Goal: Transaction & Acquisition: Purchase product/service

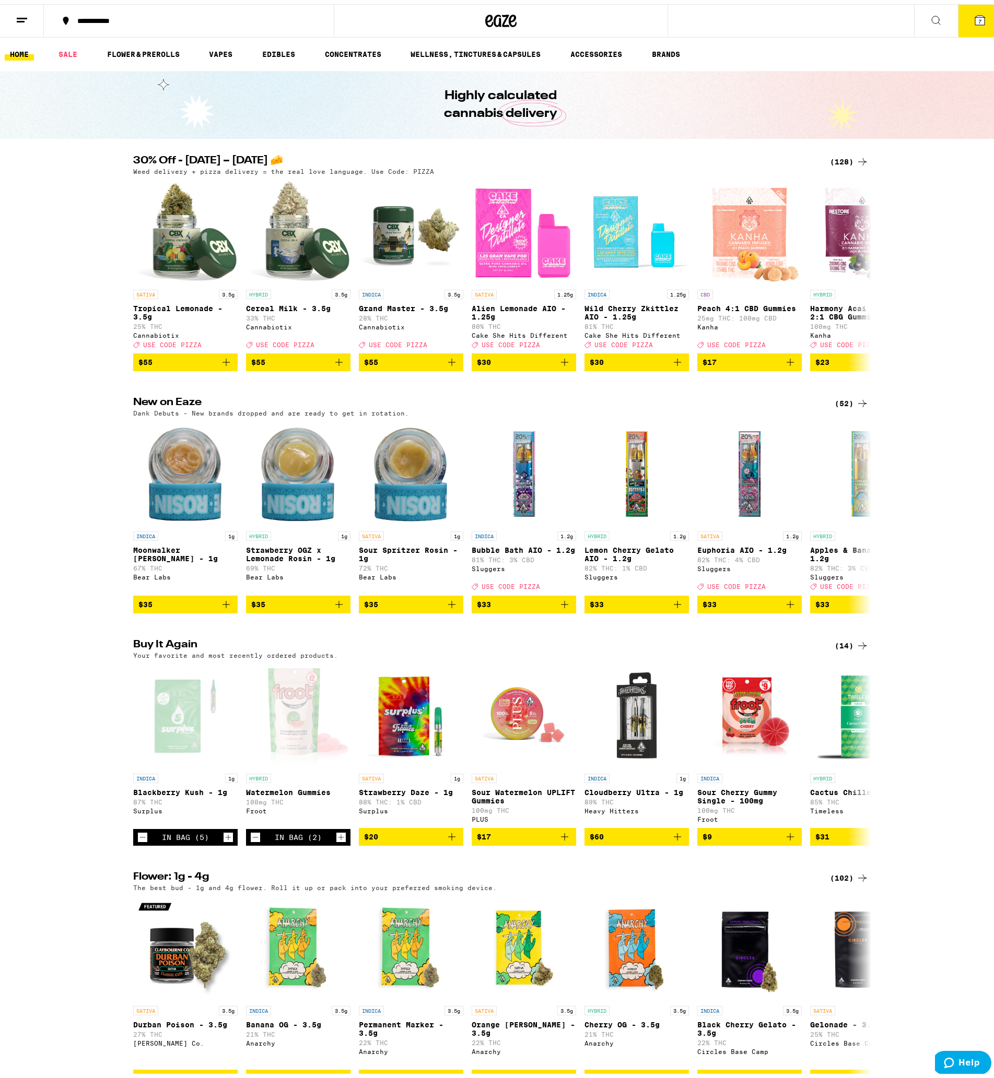
click at [975, 17] on icon at bounding box center [979, 15] width 9 height 9
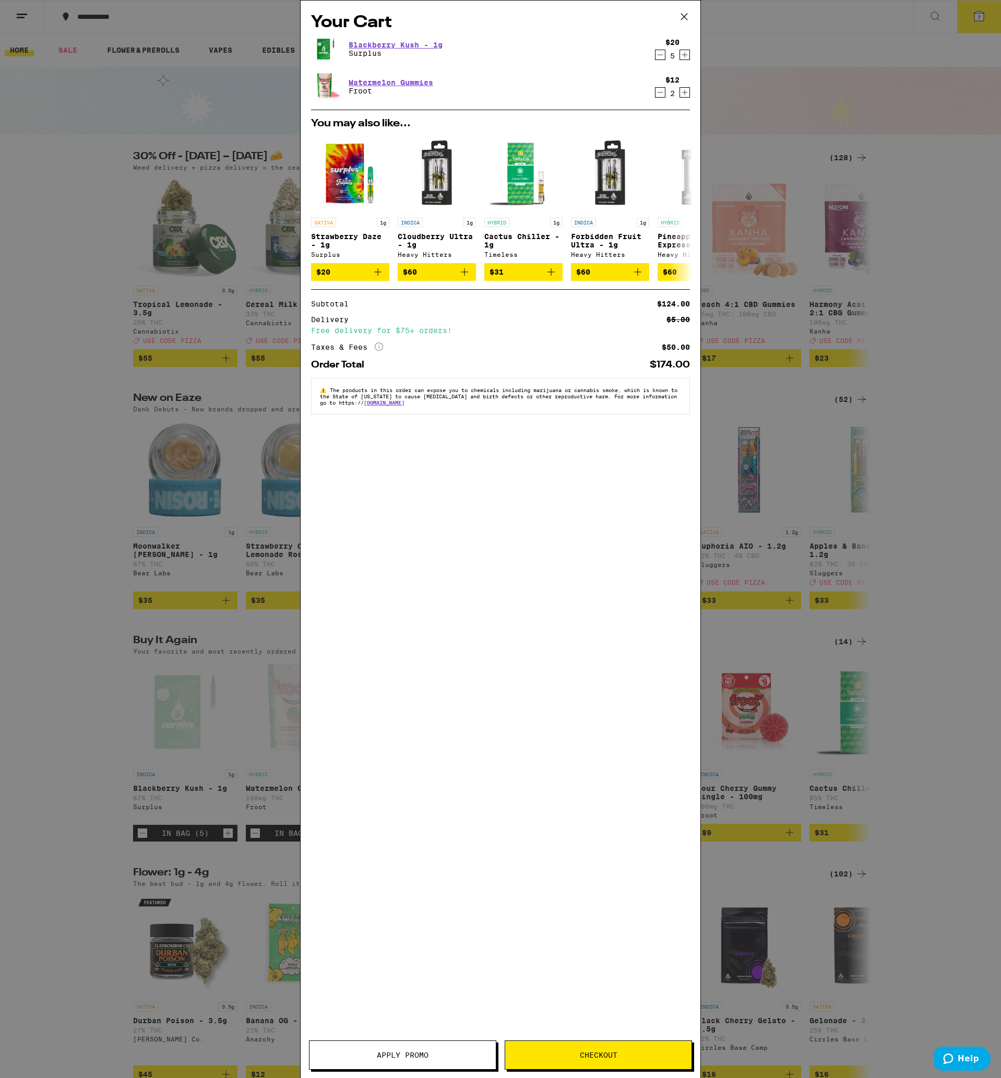
click at [596, 1053] on span "Checkout" at bounding box center [599, 1055] width 38 height 7
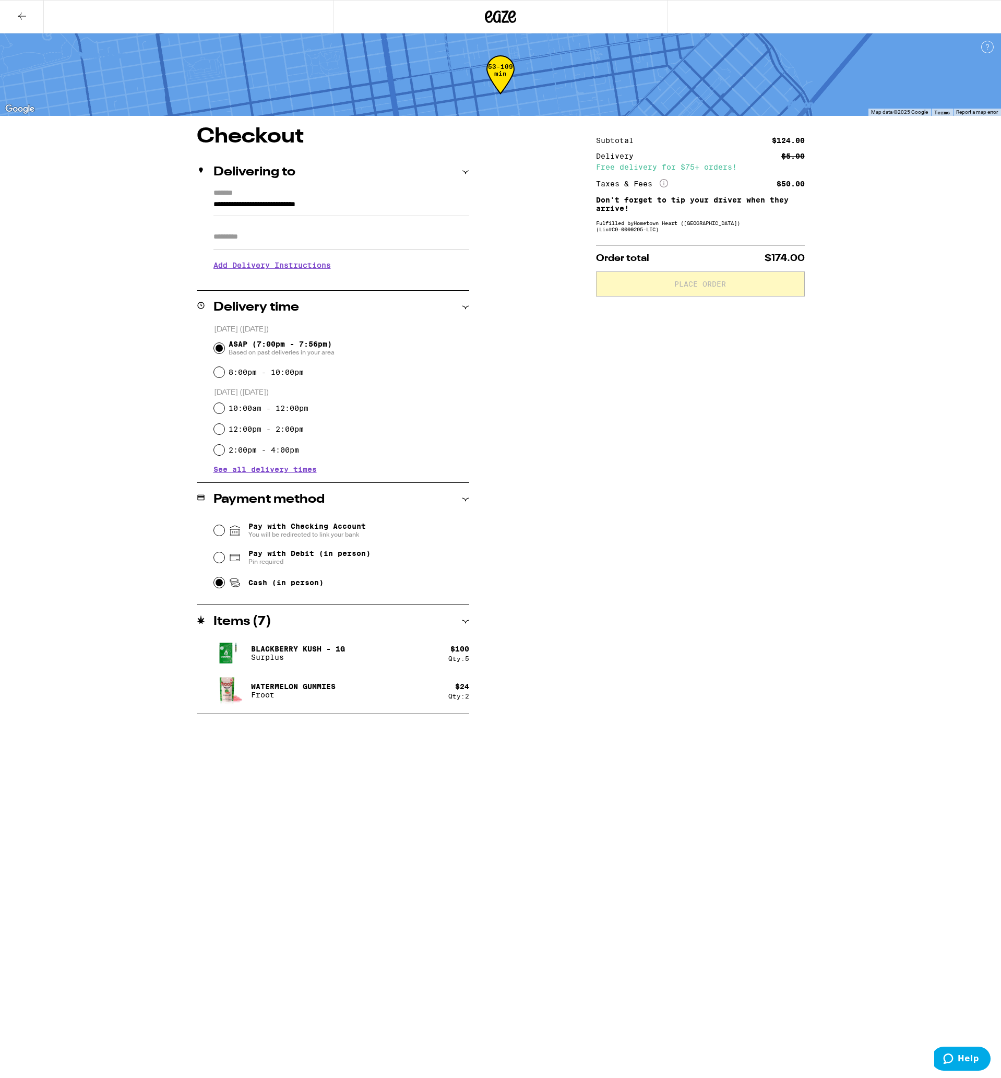
click at [217, 584] on input "Cash (in person)" at bounding box center [219, 582] width 10 height 10
radio input "true"
click at [699, 286] on span "Place Order" at bounding box center [701, 283] width 52 height 7
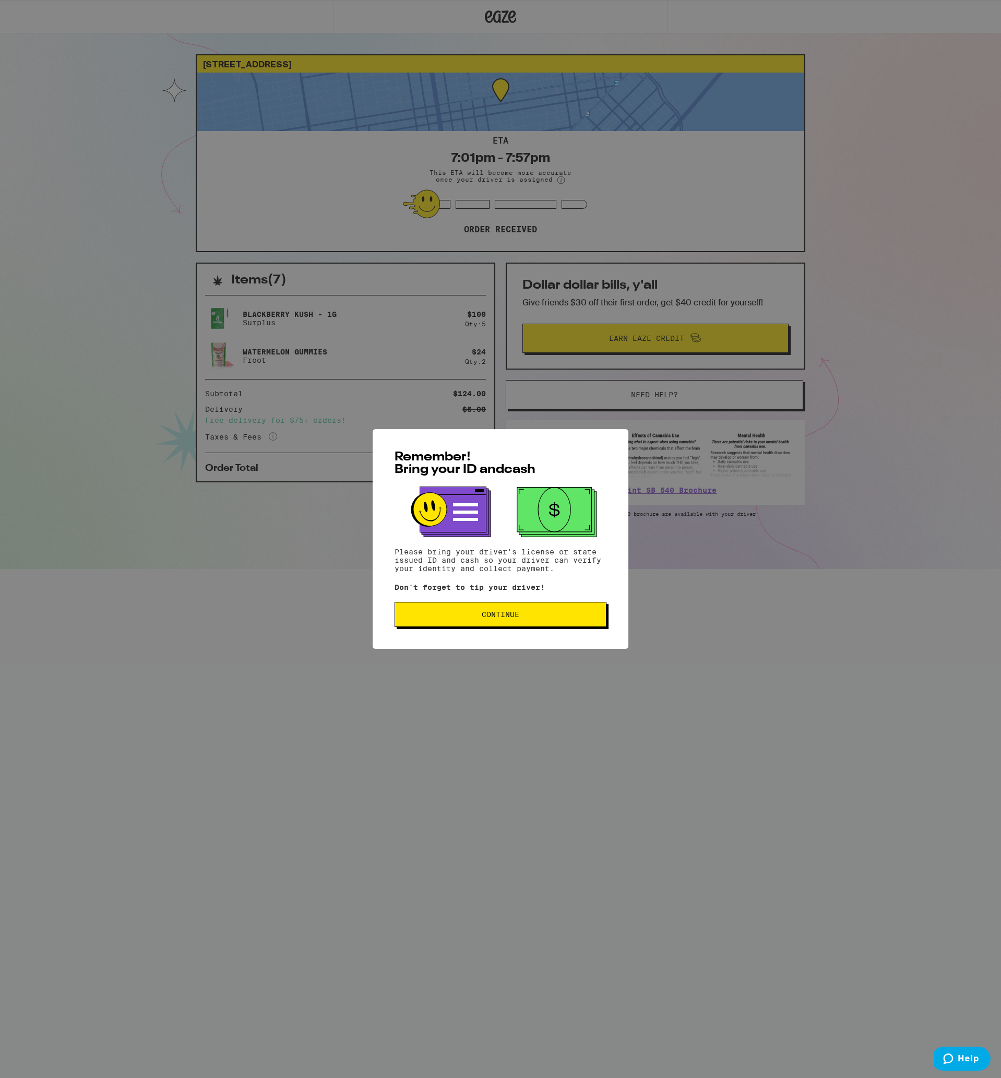
click at [491, 614] on span "Continue" at bounding box center [501, 614] width 38 height 7
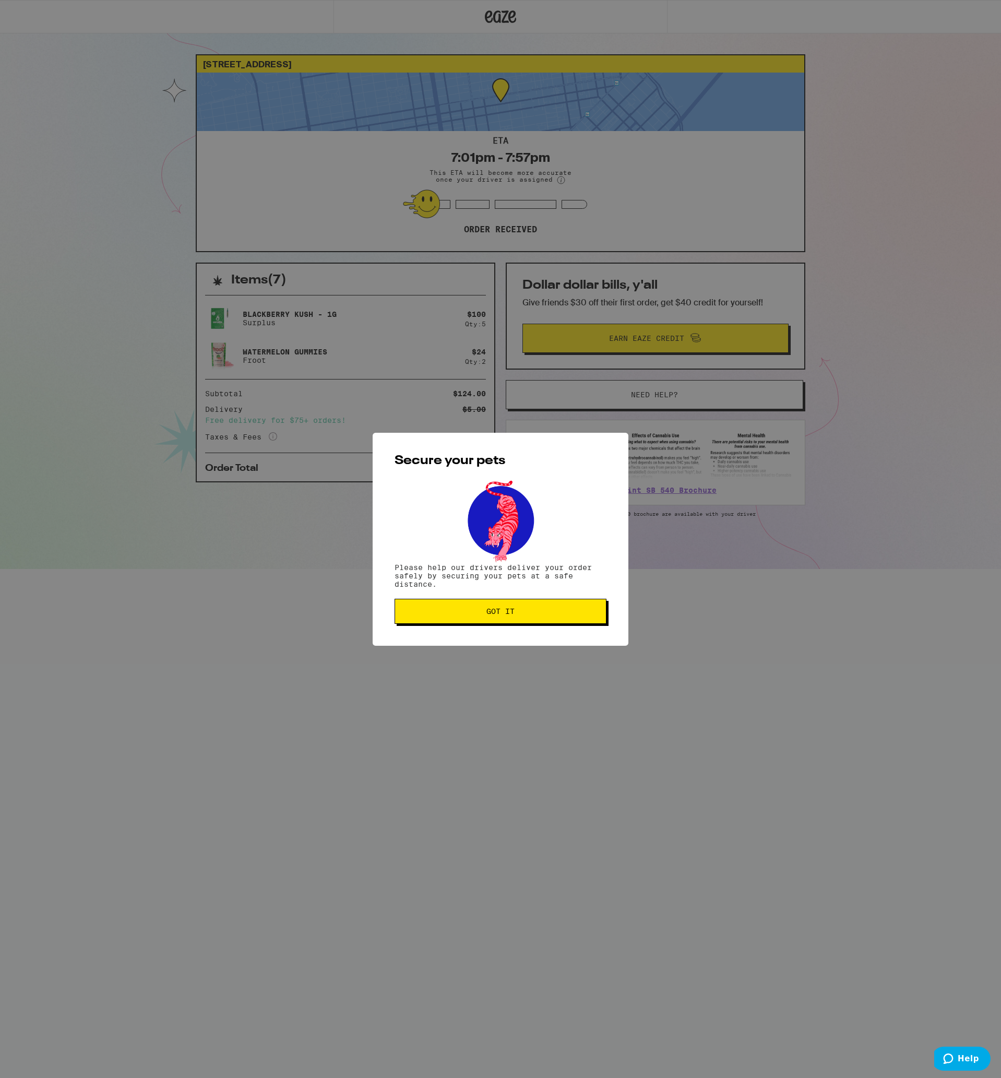
click at [498, 615] on span "Got it" at bounding box center [501, 611] width 28 height 7
